Goal: Task Accomplishment & Management: Use online tool/utility

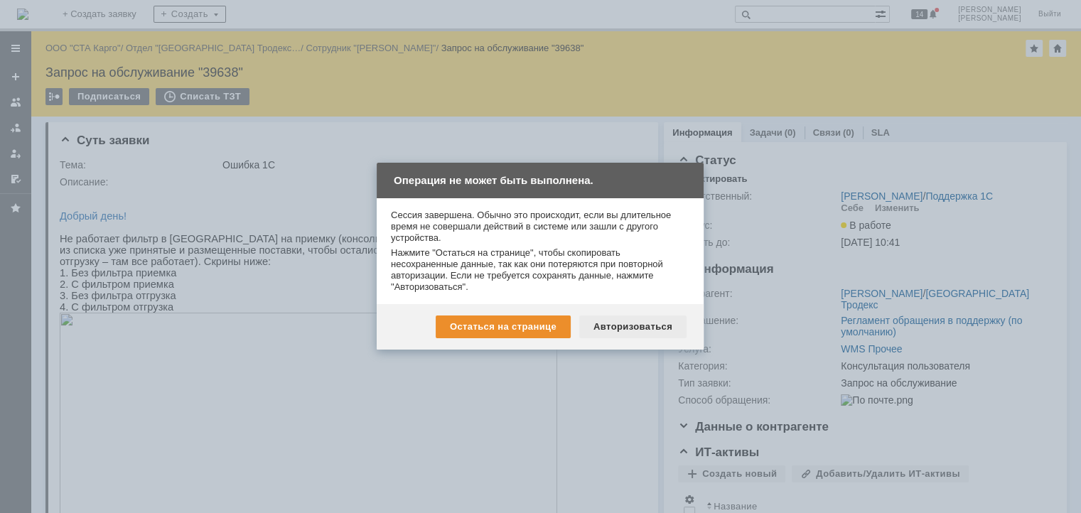
click at [614, 316] on div "Авторизоваться" at bounding box center [632, 327] width 107 height 23
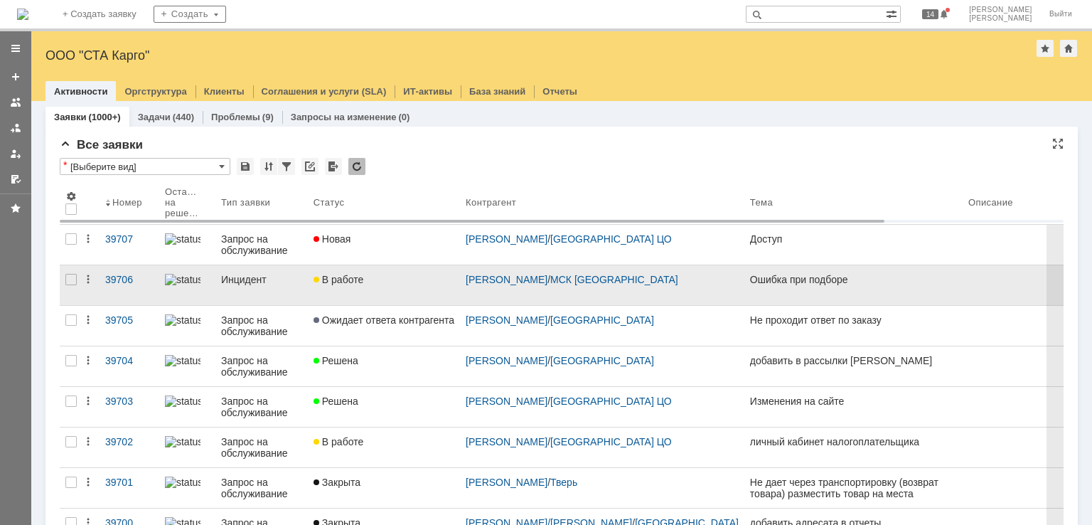
click at [391, 277] on div "В работе" at bounding box center [384, 279] width 141 height 11
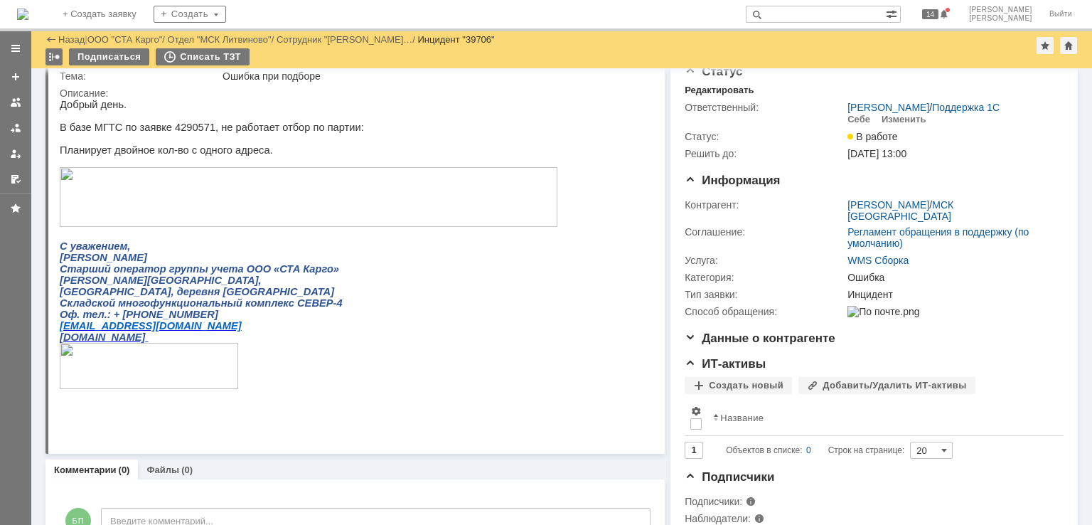
scroll to position [17, 0]
